Goal: Information Seeking & Learning: Get advice/opinions

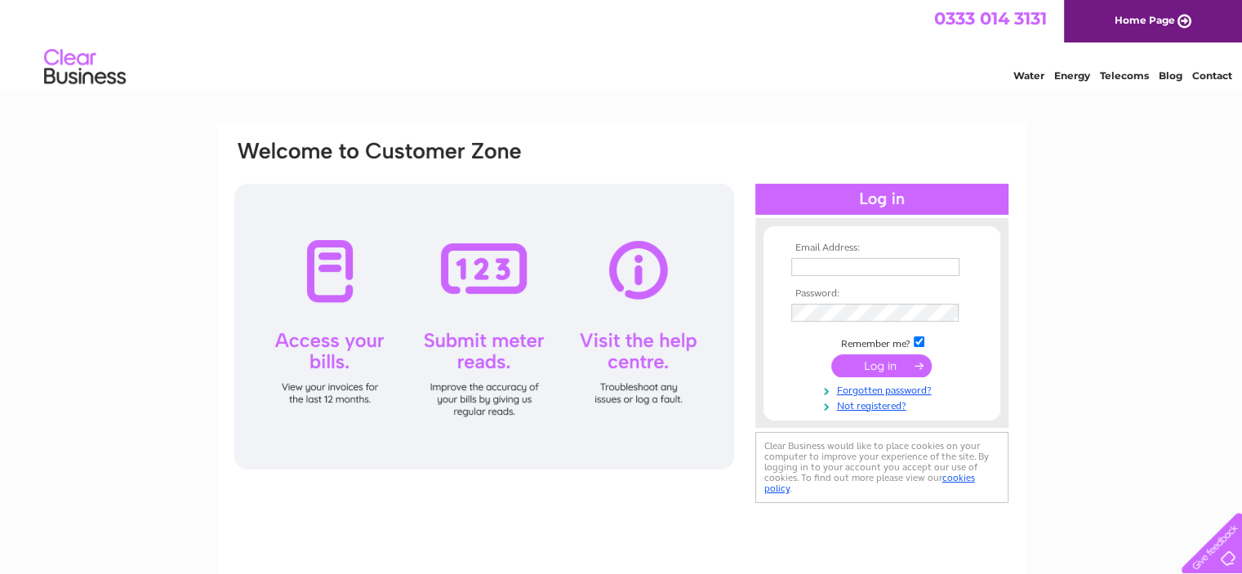
type input "joe.cz@alpha-nova.com"
click at [878, 374] on input "submit" at bounding box center [881, 365] width 100 height 23
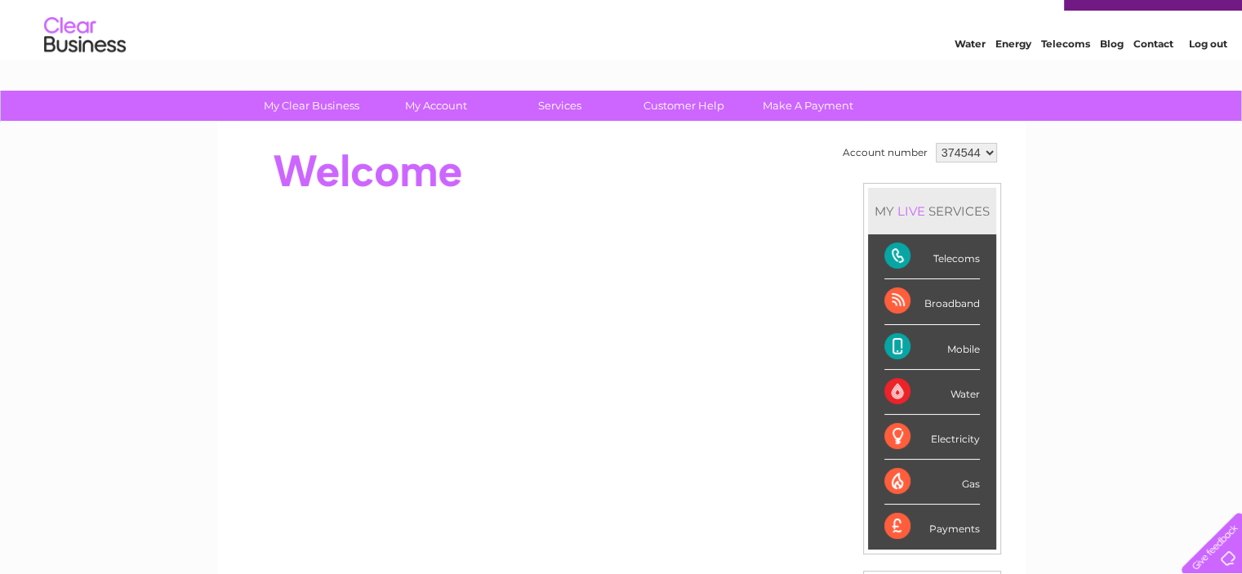
scroll to position [34, 0]
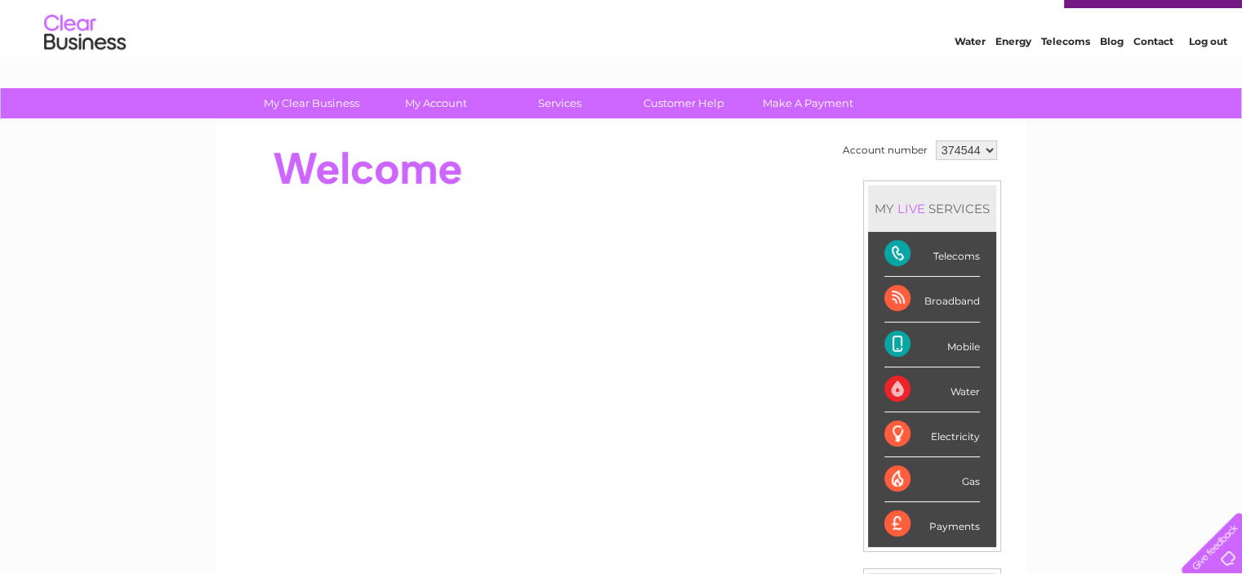
click at [896, 299] on div "Broadband" at bounding box center [932, 299] width 96 height 45
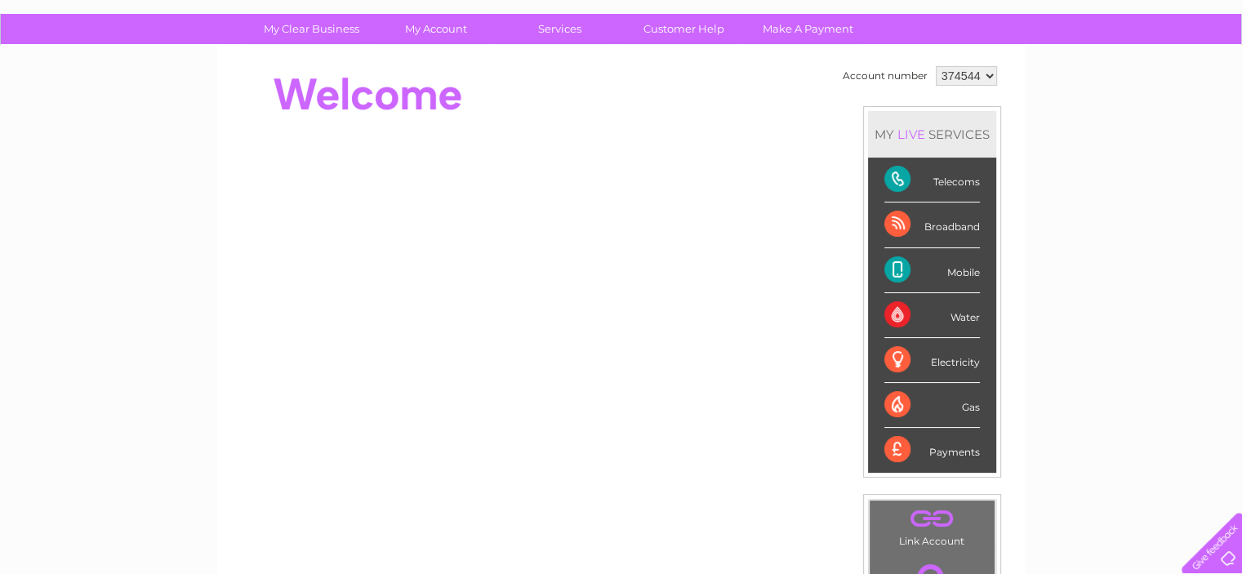
scroll to position [104, 0]
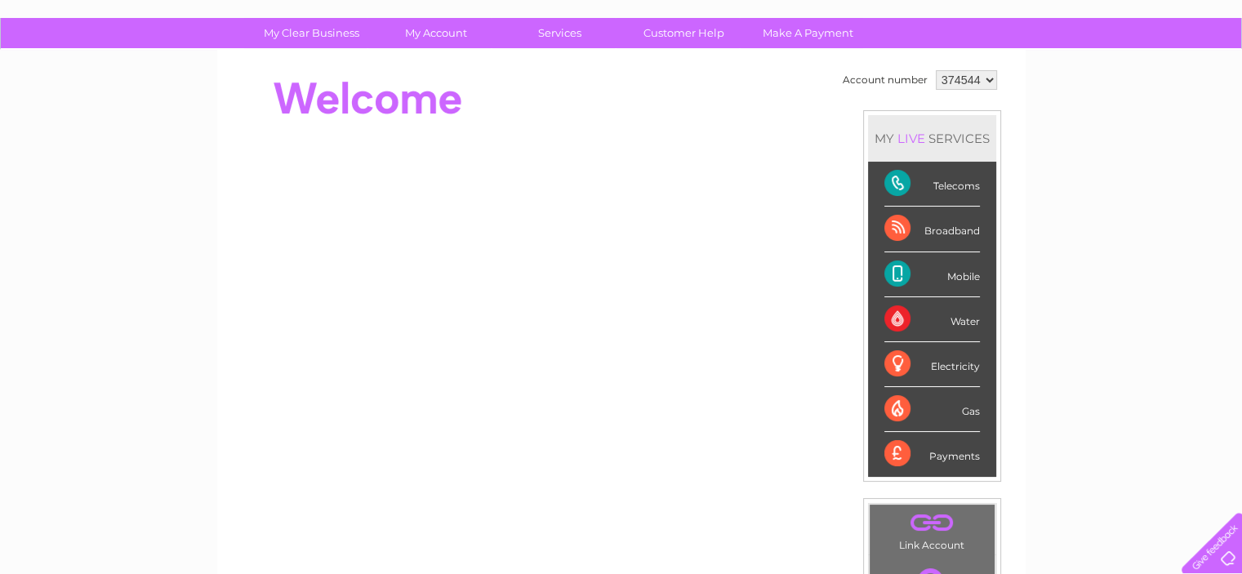
click at [897, 265] on div "Mobile" at bounding box center [932, 274] width 96 height 45
click at [973, 273] on div "Mobile" at bounding box center [932, 274] width 96 height 45
click at [691, 32] on link "Customer Help" at bounding box center [683, 33] width 135 height 30
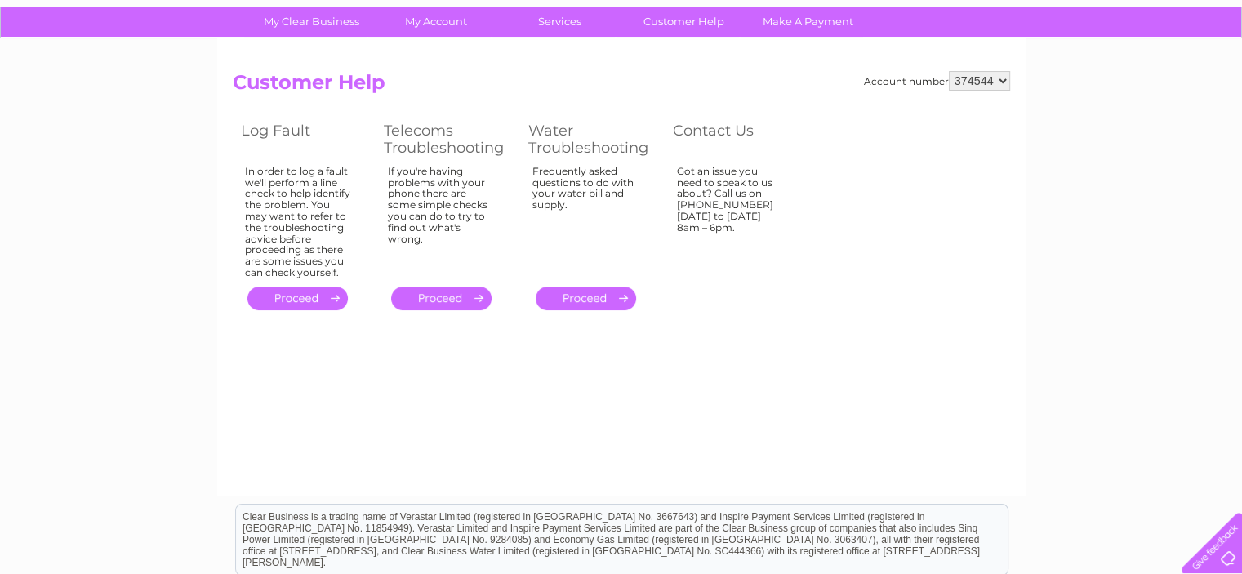
scroll to position [39, 0]
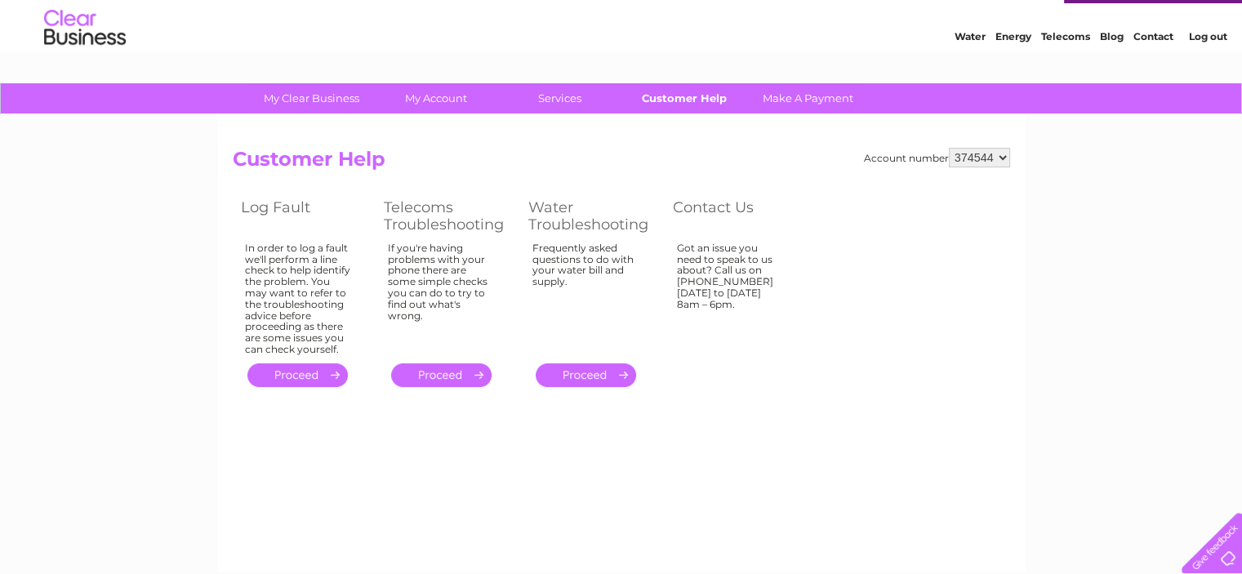
click at [678, 100] on link "Customer Help" at bounding box center [683, 98] width 135 height 30
